Goal: Information Seeking & Learning: Find specific fact

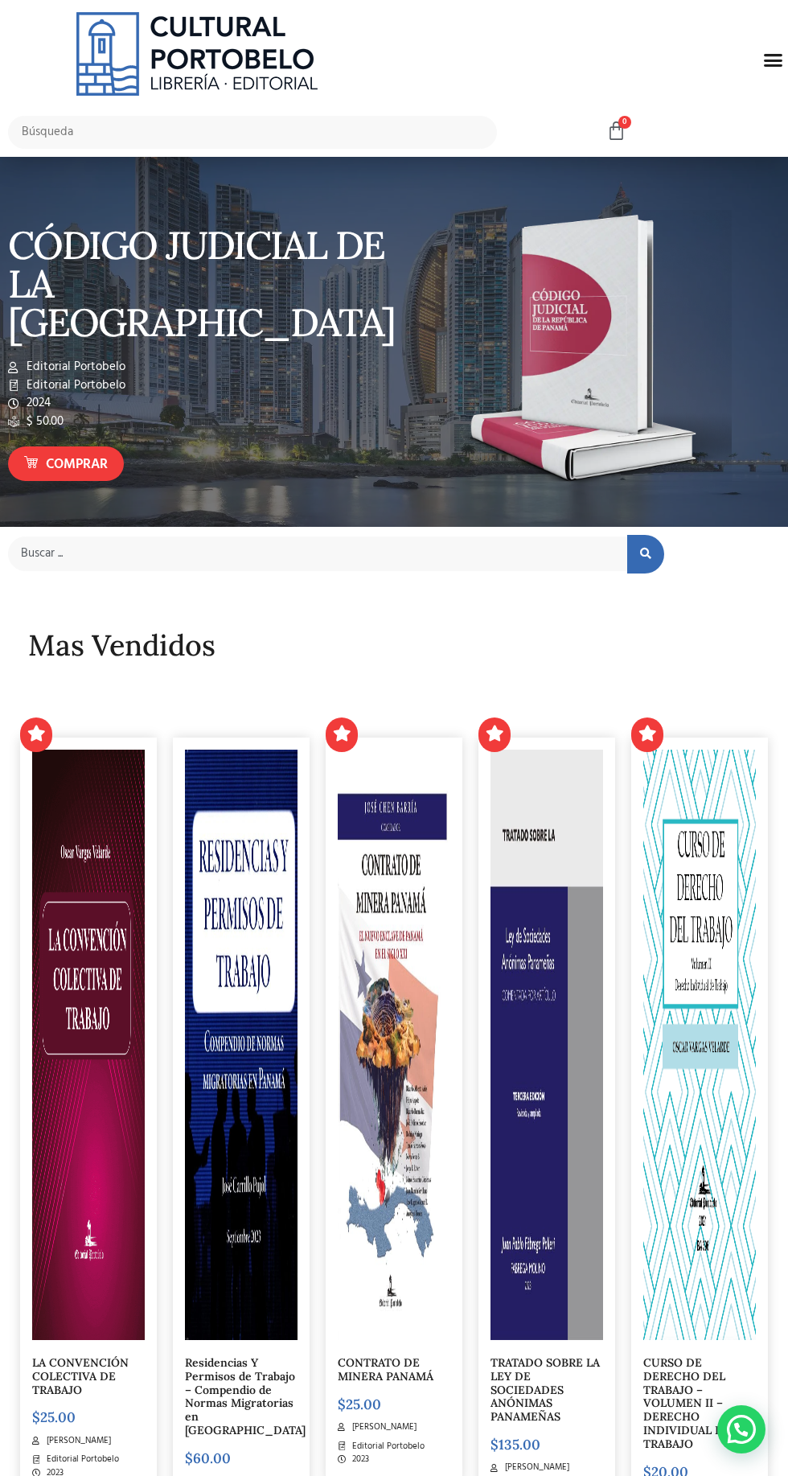
click at [764, 54] on icon "Menu Toggle" at bounding box center [773, 60] width 20 height 20
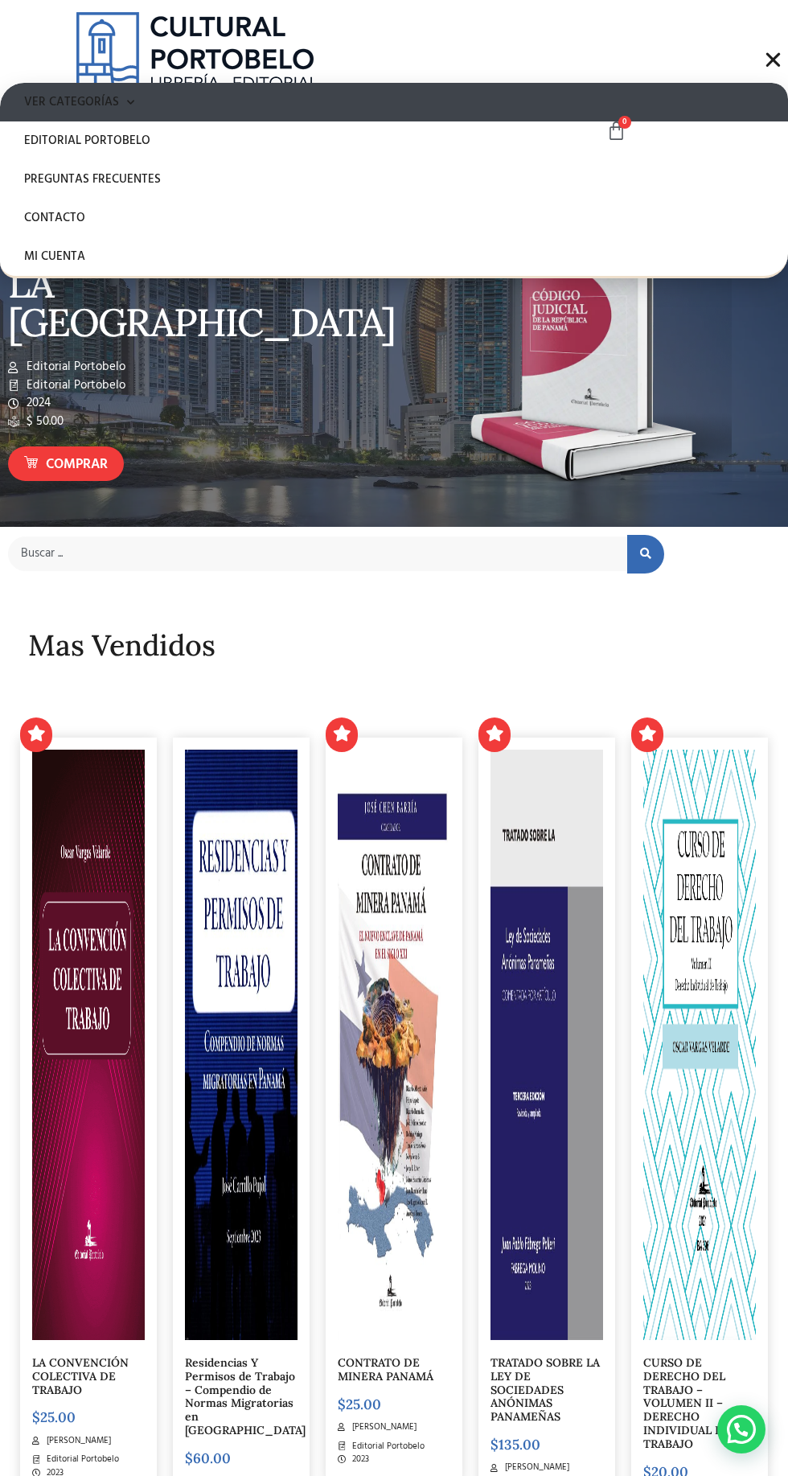
click at [148, 87] on link "Ver Categorías" at bounding box center [394, 102] width 788 height 39
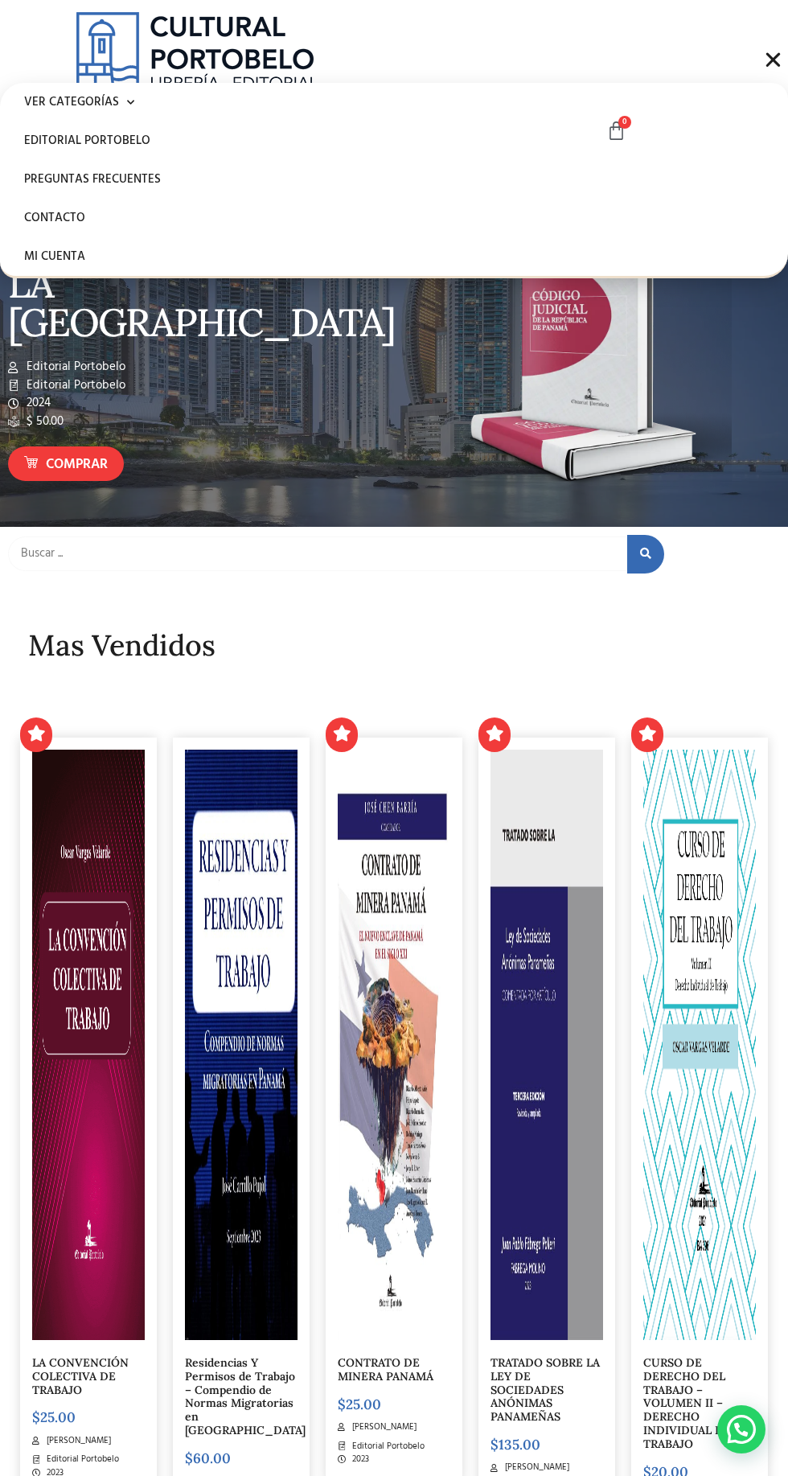
click at [469, 558] on input "search" at bounding box center [317, 553] width 619 height 35
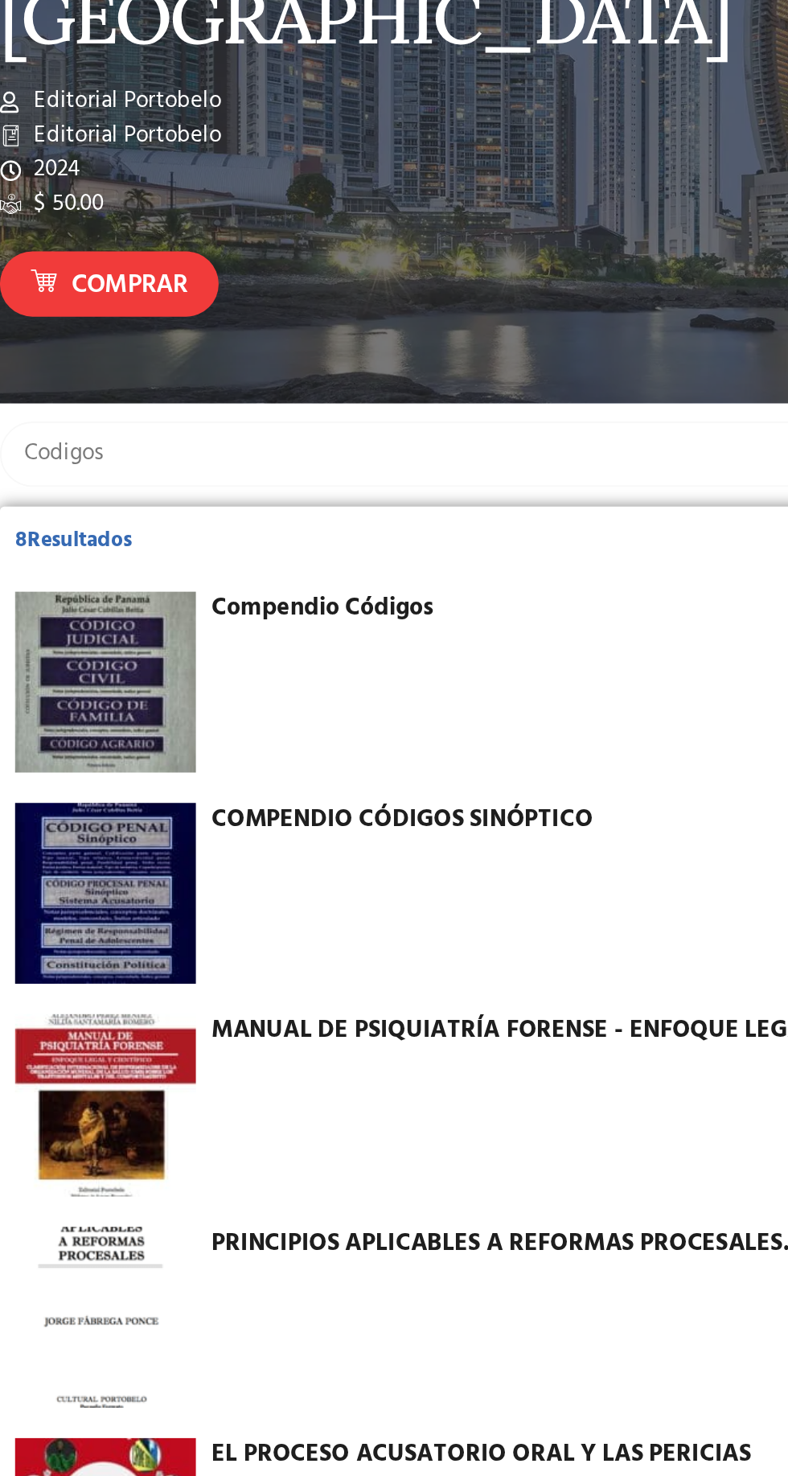
type input "Codigos"
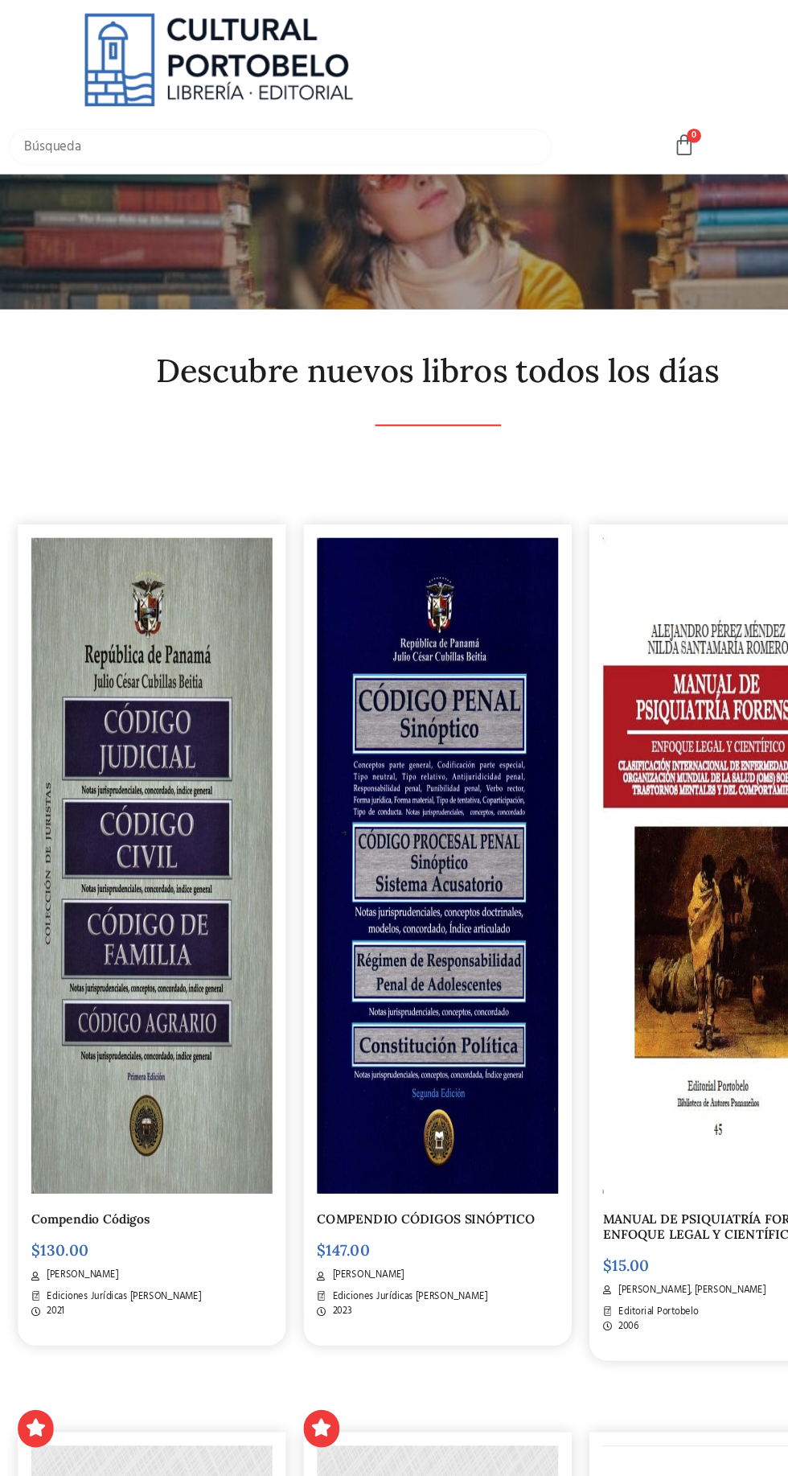
click at [383, 136] on input "text" at bounding box center [252, 132] width 489 height 33
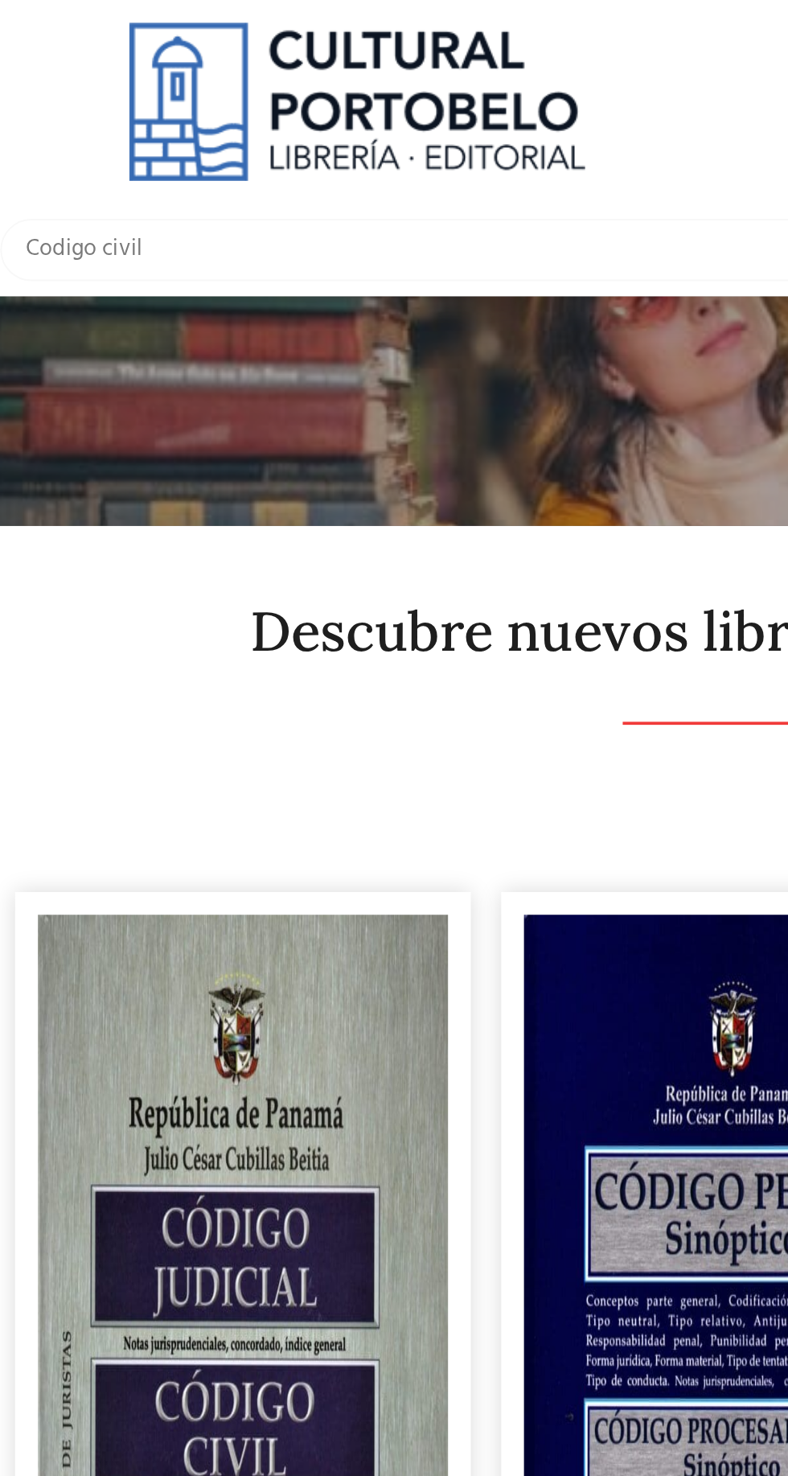
type input "Codigo civil"
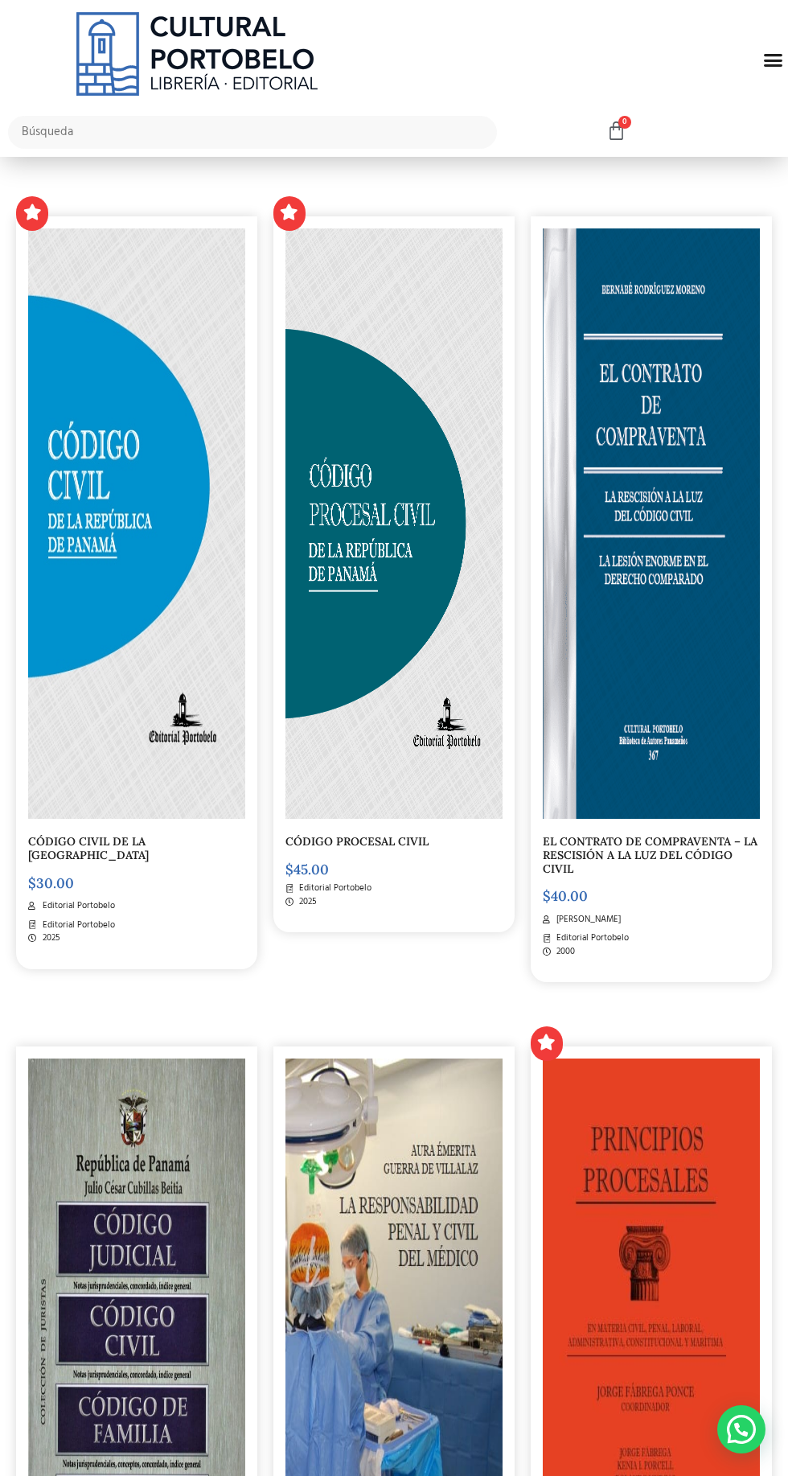
scroll to position [262, 0]
